Goal: Task Accomplishment & Management: Use online tool/utility

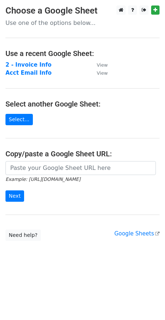
click at [35, 64] on strong "2 - Invoice Info" at bounding box center [28, 64] width 46 height 7
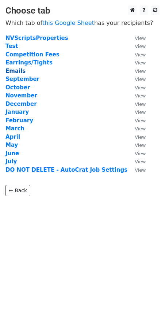
click at [16, 70] on strong "Emails" at bounding box center [15, 71] width 20 height 7
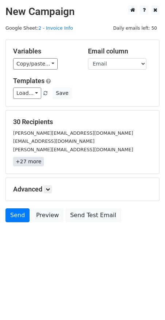
click at [33, 162] on link "+27 more" at bounding box center [28, 161] width 31 height 9
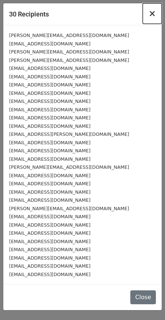
click at [154, 15] on span "×" at bounding box center [152, 13] width 7 height 10
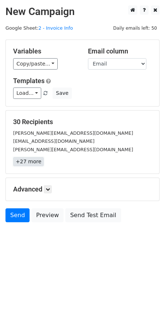
click at [31, 161] on link "+27 more" at bounding box center [28, 161] width 31 height 9
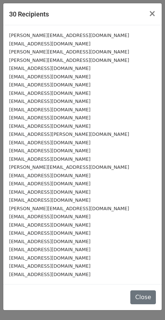
click at [54, 275] on div "warren1110@att.net" at bounding box center [82, 274] width 147 height 8
click at [153, 14] on span "×" at bounding box center [152, 13] width 7 height 10
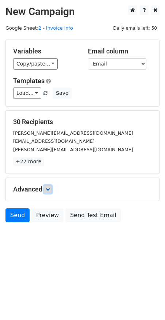
click at [49, 188] on icon at bounding box center [48, 189] width 4 height 4
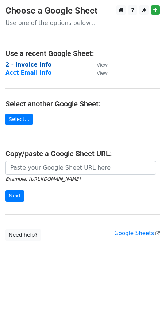
click at [39, 63] on strong "2 - Invoice Info" at bounding box center [28, 64] width 46 height 7
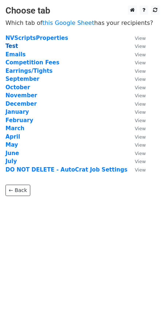
click at [11, 46] on strong "Test" at bounding box center [11, 46] width 13 height 7
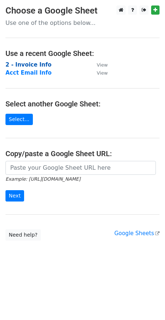
click at [34, 63] on strong "2 - Invoice Info" at bounding box center [28, 64] width 46 height 7
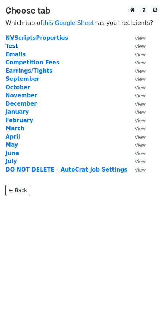
click at [12, 45] on strong "Test" at bounding box center [11, 46] width 13 height 7
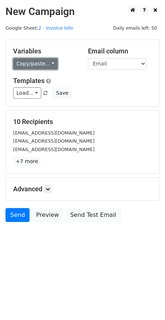
click at [51, 63] on link "Copy/paste..." at bounding box center [35, 63] width 45 height 11
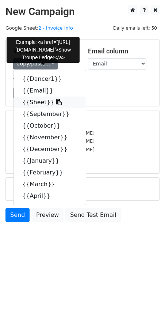
click at [56, 103] on icon at bounding box center [59, 102] width 6 height 6
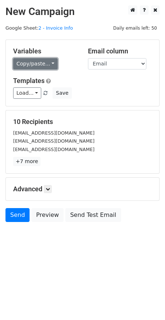
click at [50, 64] on link "Copy/paste..." at bounding box center [35, 63] width 45 height 11
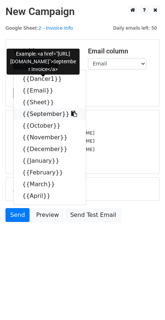
click at [71, 113] on icon at bounding box center [74, 114] width 6 height 6
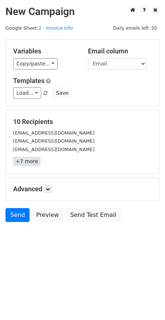
click at [30, 163] on link "+7 more" at bounding box center [26, 161] width 27 height 9
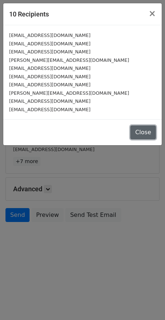
click at [148, 130] on button "Close" at bounding box center [144, 132] width 26 height 14
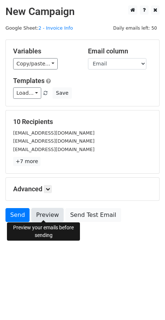
click at [44, 213] on link "Preview" at bounding box center [47, 215] width 32 height 14
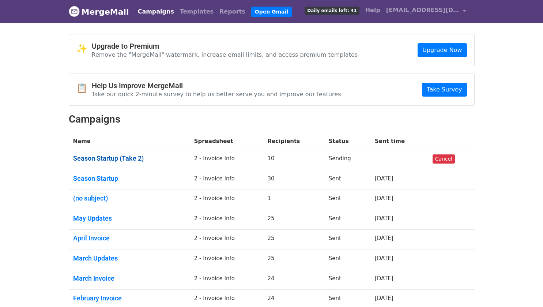
click at [113, 158] on link "Season Startup (Take 2)" at bounding box center [129, 158] width 112 height 8
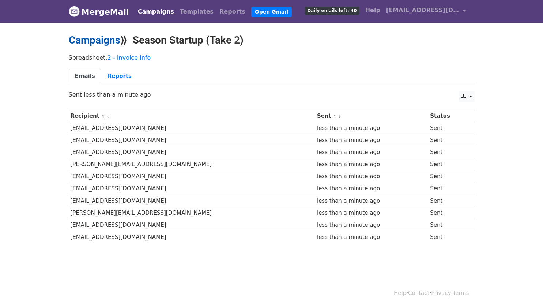
click at [102, 39] on link "Campaigns" at bounding box center [95, 40] width 52 height 12
